Goal: Information Seeking & Learning: Learn about a topic

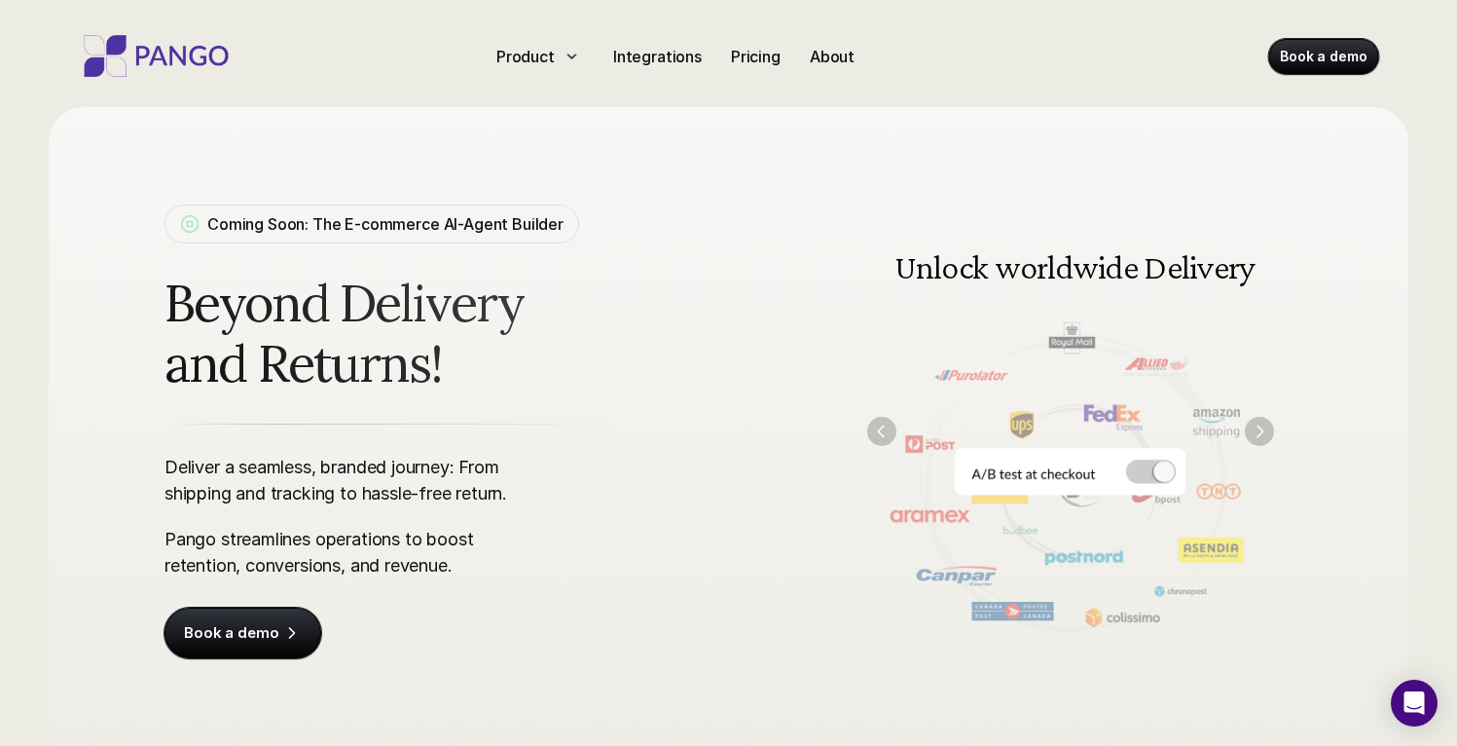
click at [1106, 299] on img at bounding box center [1071, 430] width 446 height 451
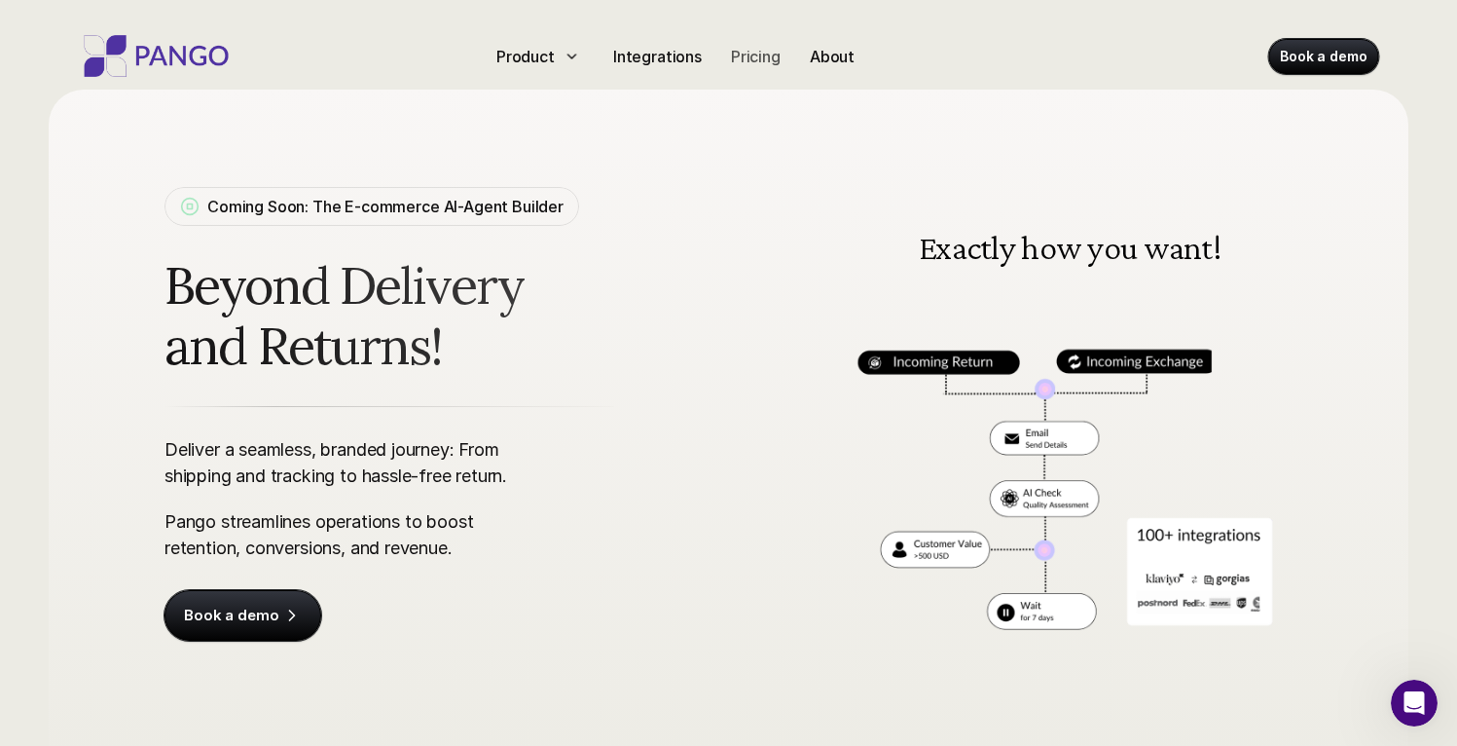
click at [767, 65] on p "Pricing" at bounding box center [756, 56] width 50 height 23
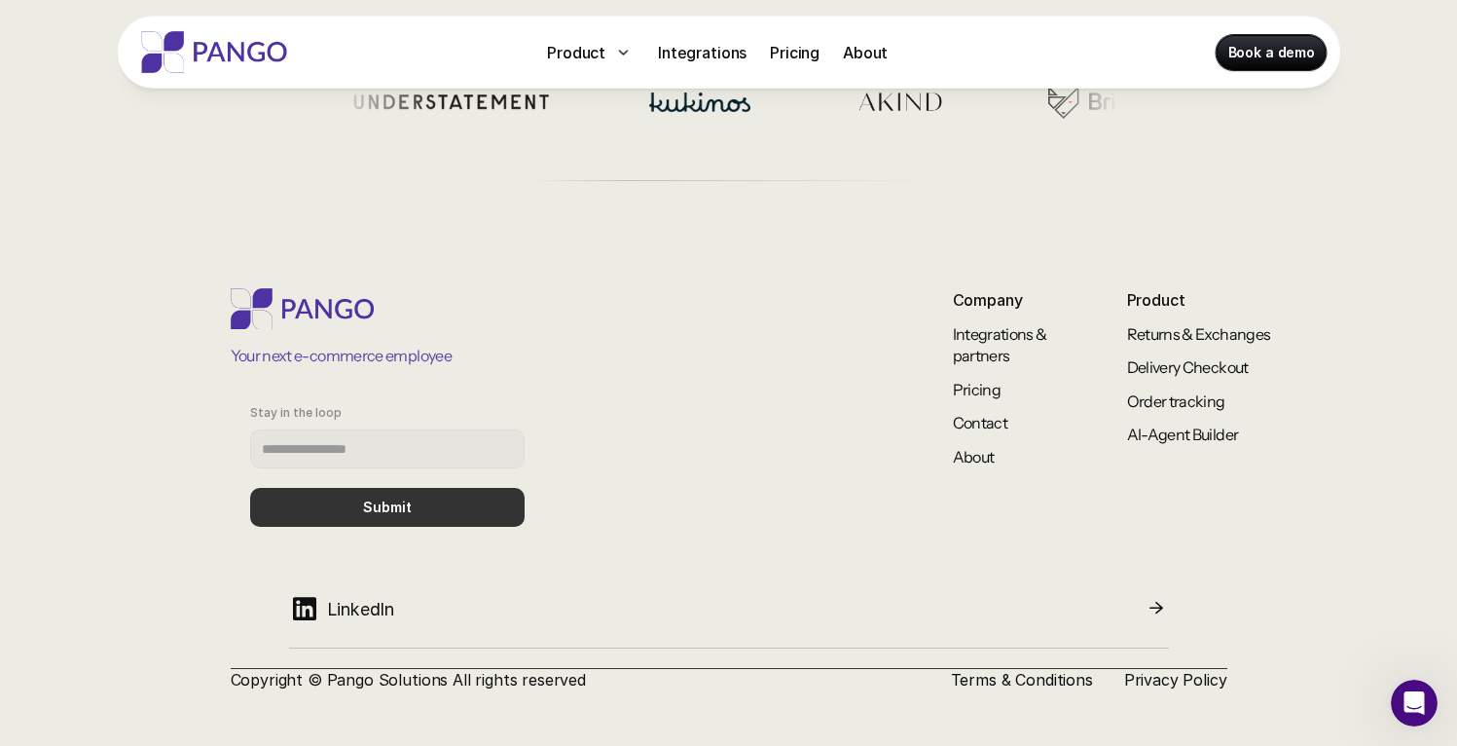
scroll to position [827, 0]
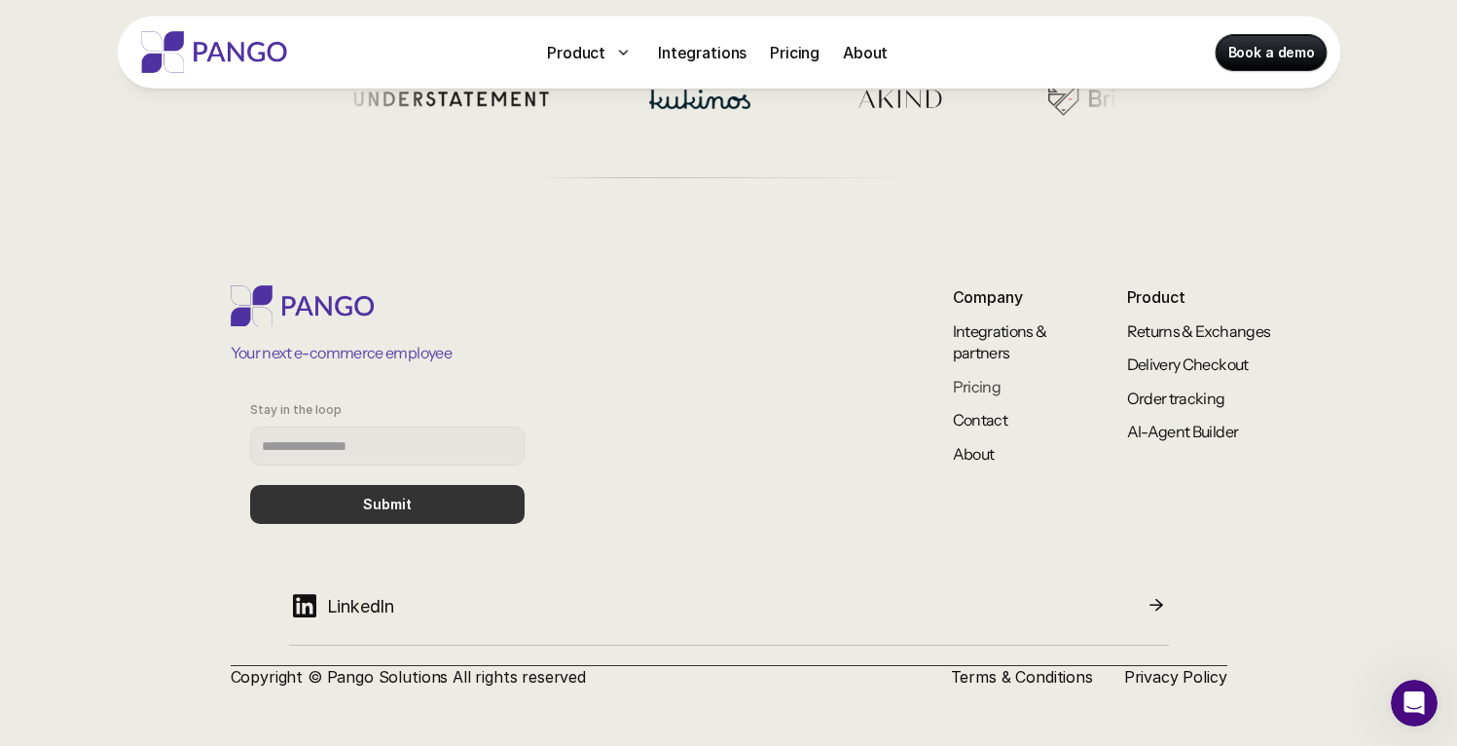
click at [969, 383] on link "Pricing" at bounding box center [977, 386] width 49 height 19
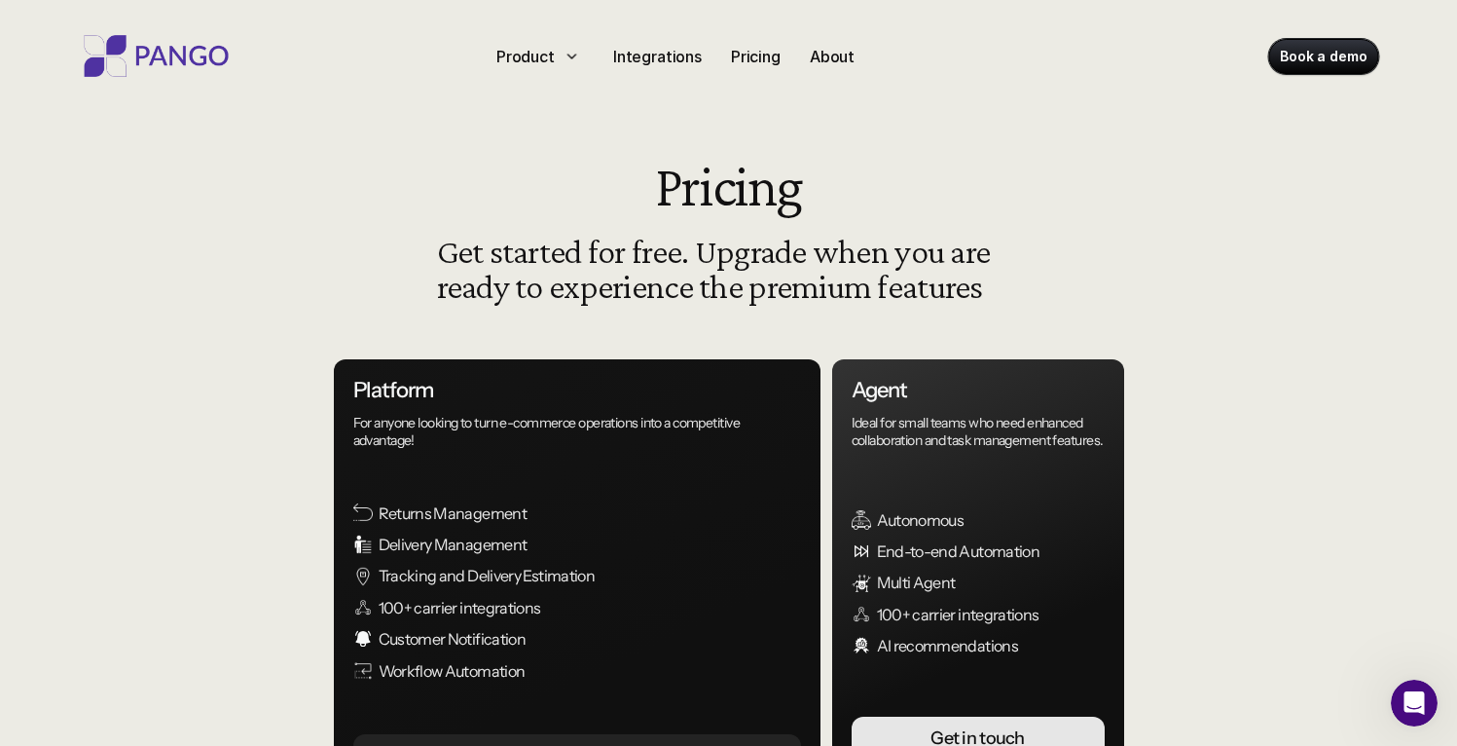
scroll to position [4, 0]
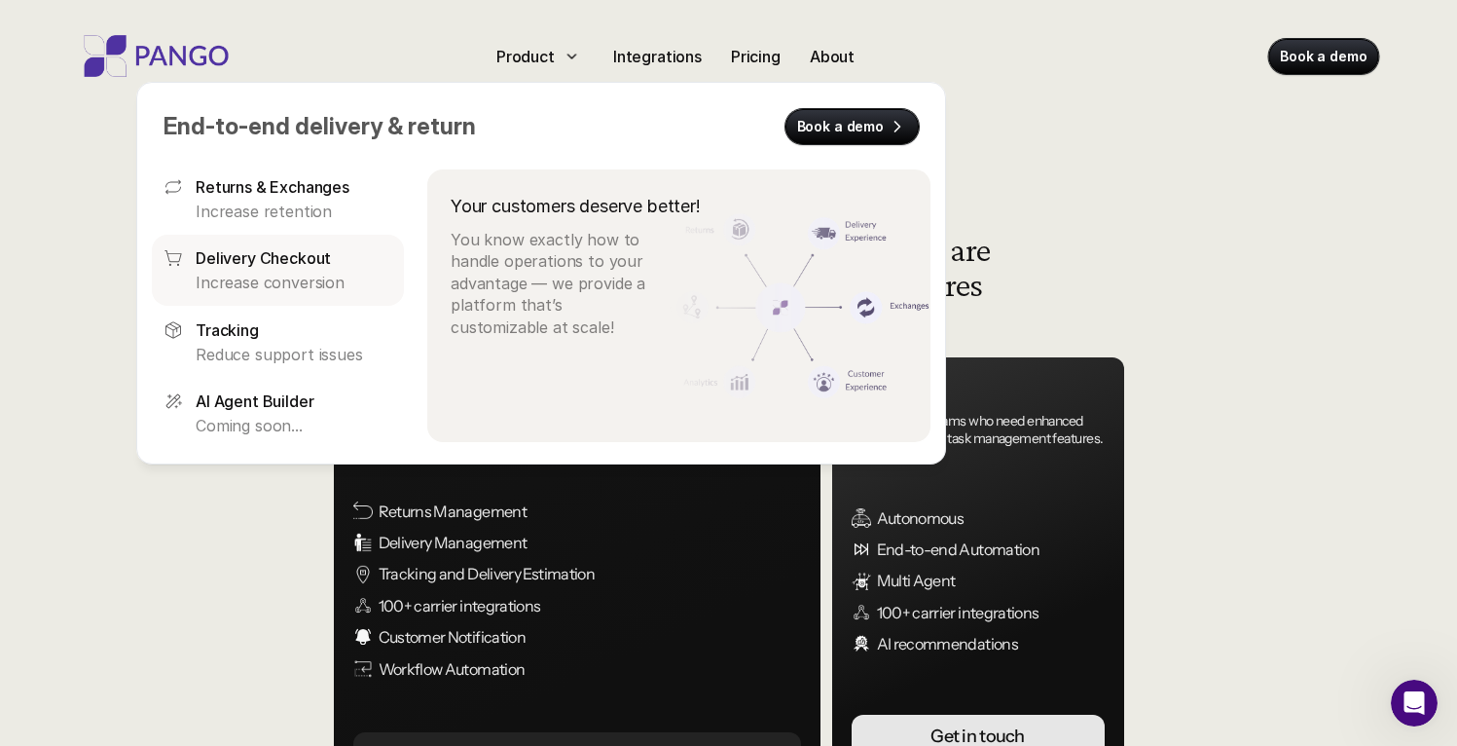
click at [304, 252] on p "Delivery Checkout" at bounding box center [263, 257] width 135 height 23
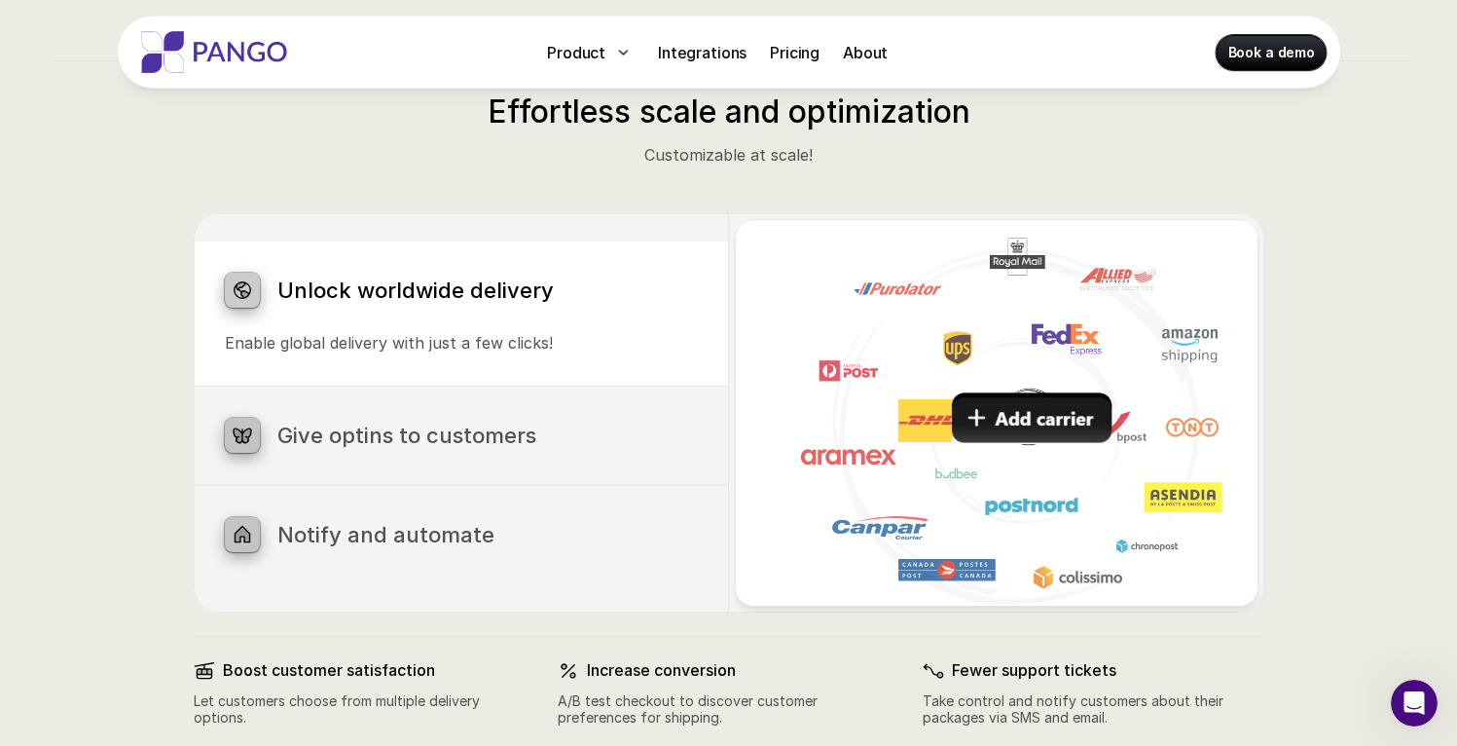
scroll to position [899, 0]
click at [515, 429] on h3 "Give optins to customers" at bounding box center [487, 434] width 420 height 25
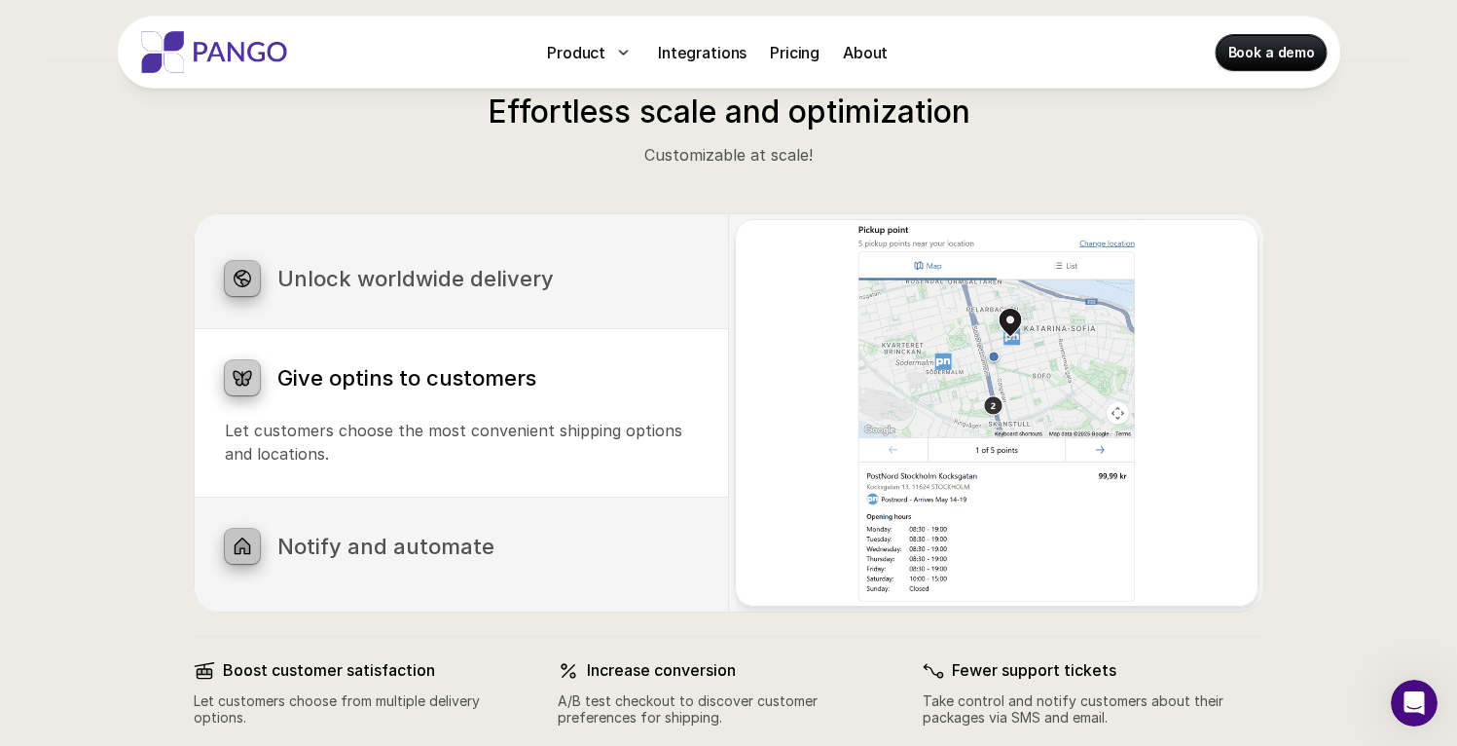
click at [528, 520] on div "Notify and automate Upload files effortlessly with our intuitive drag-and-drop …" at bounding box center [461, 546] width 535 height 98
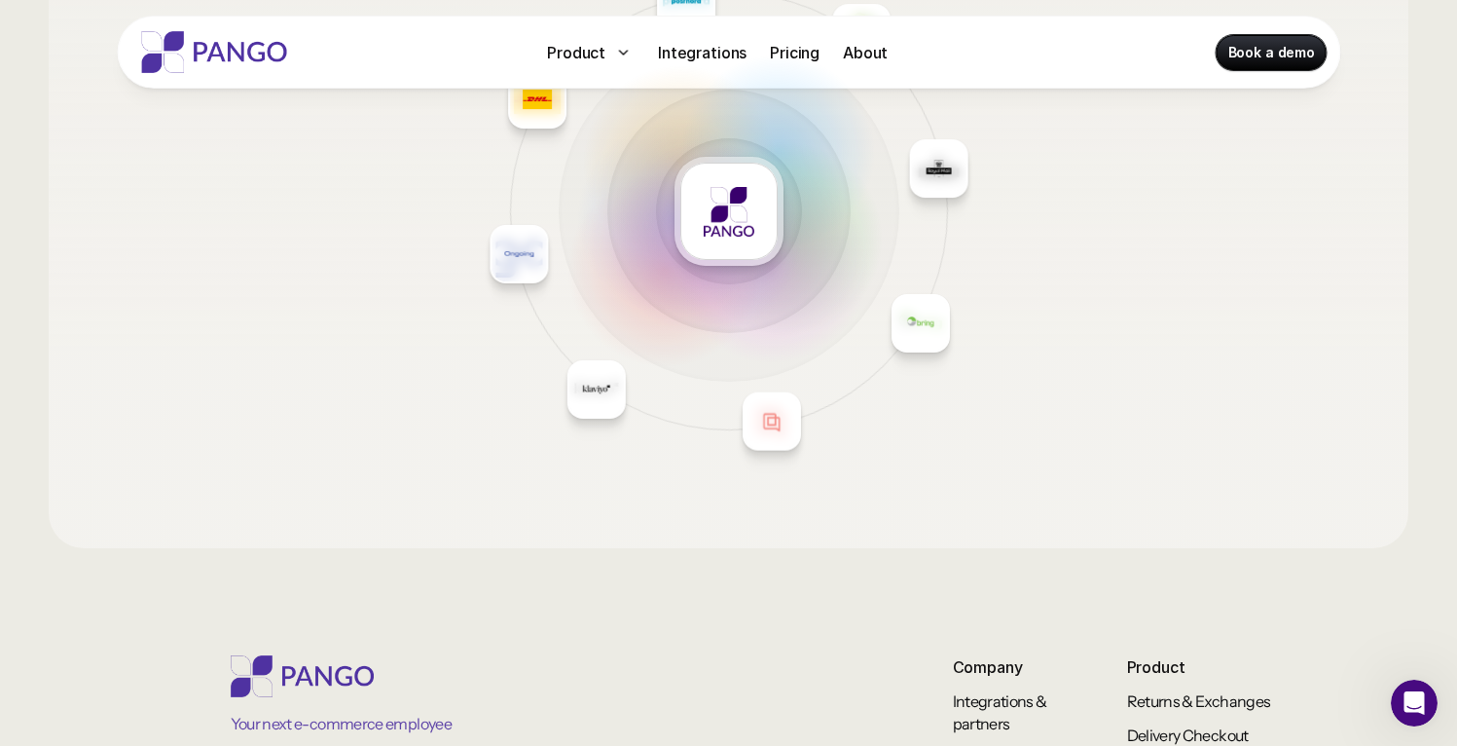
scroll to position [3006, 0]
